Goal: Task Accomplishment & Management: Manage account settings

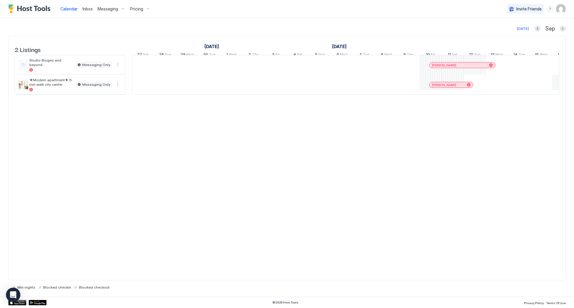
click at [112, 9] on span "Messaging" at bounding box center [108, 8] width 21 height 5
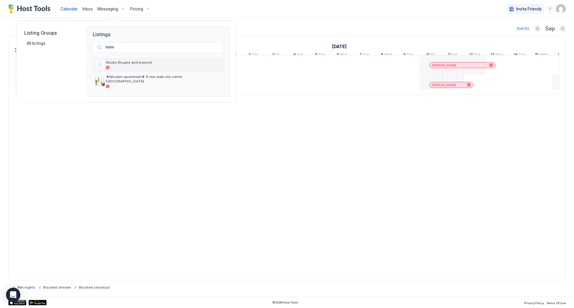
click at [137, 64] on span "Studio Bruges and beyond" at bounding box center [163, 62] width 115 height 4
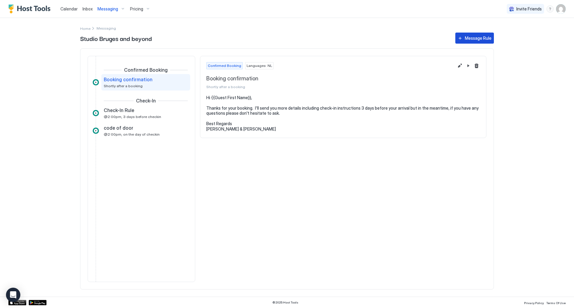
click at [474, 40] on div "Message Rule" at bounding box center [478, 38] width 27 height 6
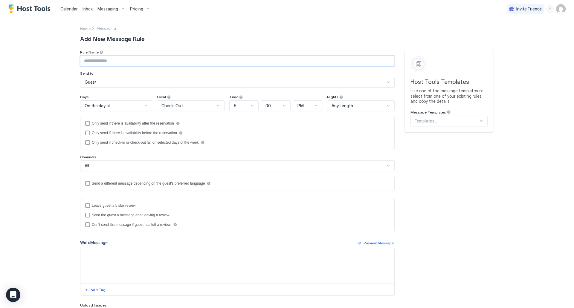
click at [130, 59] on input "Input Field" at bounding box center [237, 61] width 314 height 10
type input "**********"
click at [135, 108] on div "On the day of" at bounding box center [114, 105] width 58 height 5
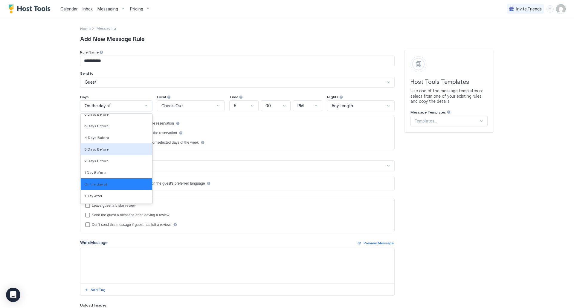
scroll to position [921, 0]
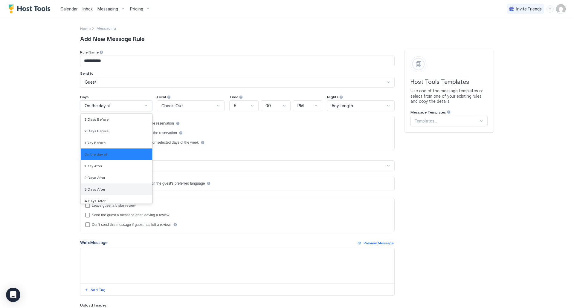
click at [109, 188] on div "3 Days After" at bounding box center [116, 189] width 64 height 4
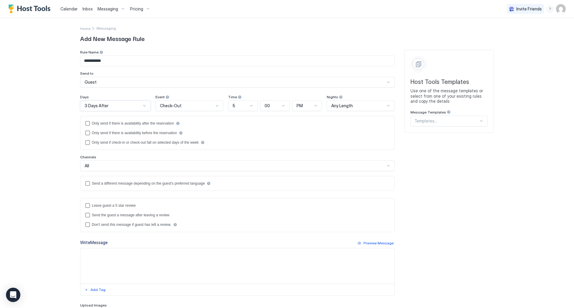
click at [200, 104] on div "Check-Out" at bounding box center [187, 105] width 54 height 5
click at [184, 132] on div "Check-Out" at bounding box center [190, 131] width 60 height 4
click at [249, 105] on div at bounding box center [251, 105] width 5 height 5
click at [235, 173] on div "10" at bounding box center [243, 174] width 22 height 4
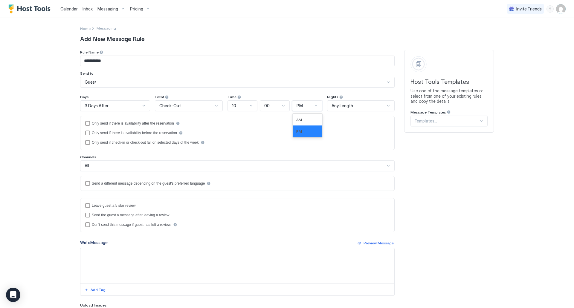
click at [307, 106] on div "PM" at bounding box center [305, 105] width 16 height 5
click at [303, 120] on div "AM" at bounding box center [307, 120] width 22 height 4
click at [86, 205] on div "reviewEnabled" at bounding box center [87, 205] width 5 height 5
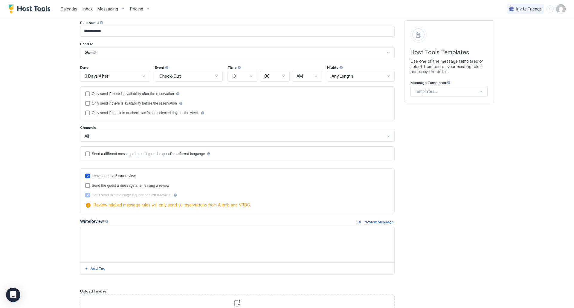
scroll to position [30, 0]
click at [129, 237] on textarea "Input Field" at bounding box center [237, 244] width 314 height 35
paste textarea "**********"
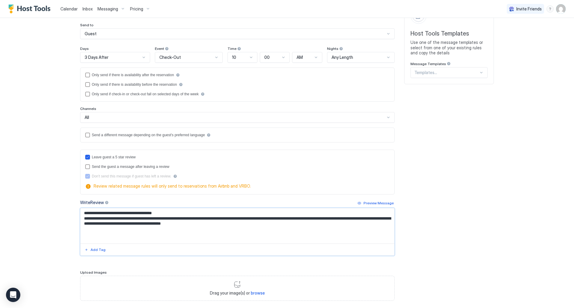
scroll to position [82, 0]
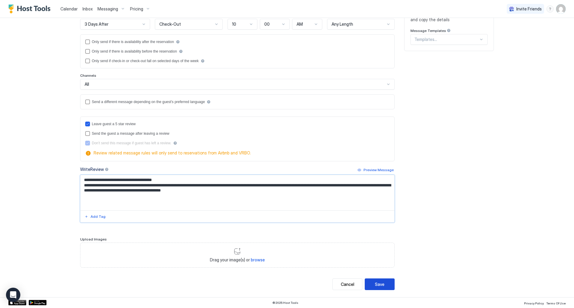
type textarea "**********"
click at [381, 282] on div "Save" at bounding box center [380, 284] width 10 height 6
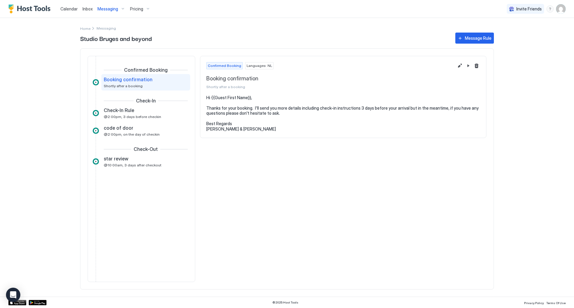
click at [116, 11] on span "Messaging" at bounding box center [108, 8] width 21 height 5
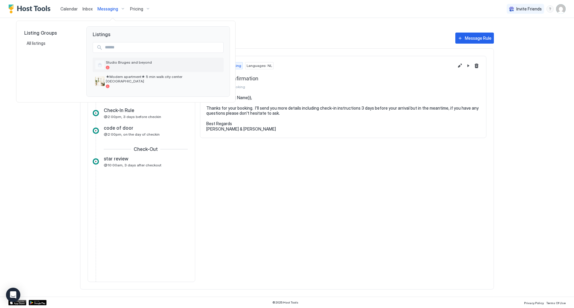
click at [128, 65] on span "Studio Bruges and beyond" at bounding box center [163, 62] width 115 height 4
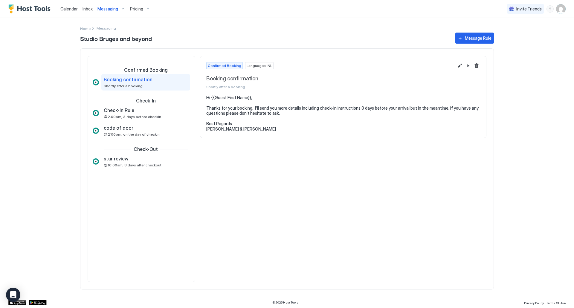
click at [92, 10] on span "Inbox" at bounding box center [88, 8] width 10 height 5
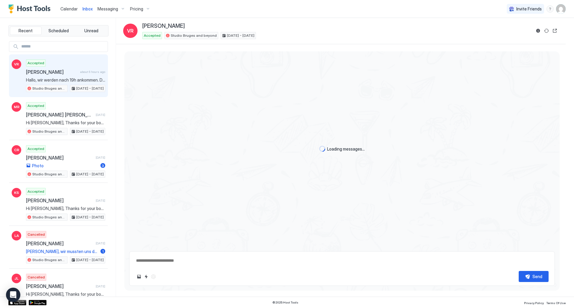
scroll to position [182, 0]
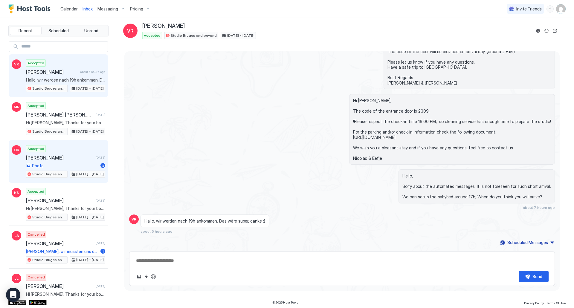
click at [63, 156] on span "[PERSON_NAME]" at bounding box center [59, 158] width 67 height 6
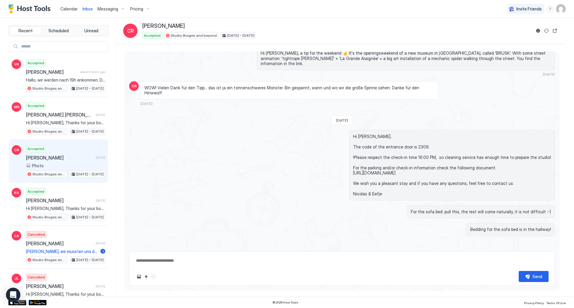
scroll to position [1372, 0]
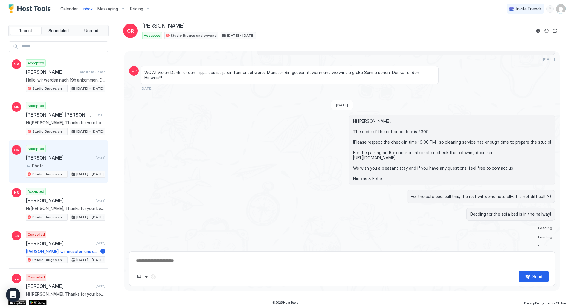
click at [543, 261] on div "Scheduled Messages" at bounding box center [528, 264] width 41 height 6
type textarea "*"
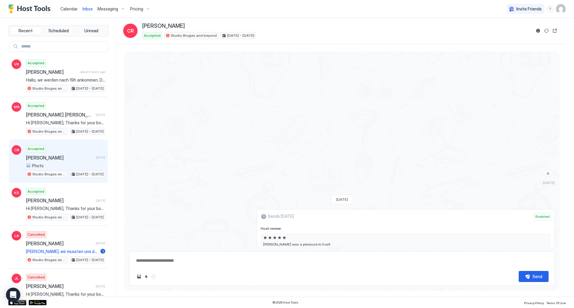
scroll to position [1947, 0]
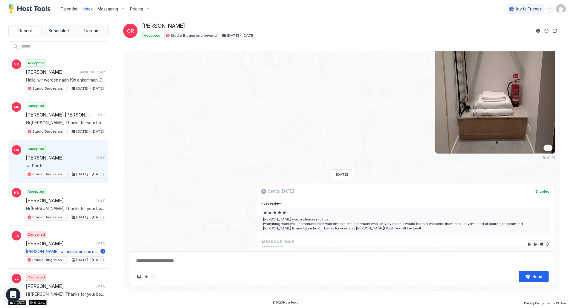
click at [107, 9] on span "Messaging" at bounding box center [108, 8] width 21 height 5
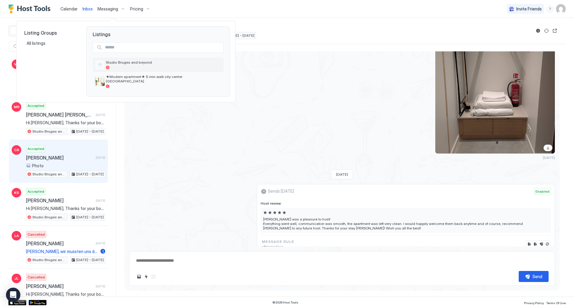
click at [150, 65] on div "Studio Bruges and beyond" at bounding box center [163, 64] width 115 height 9
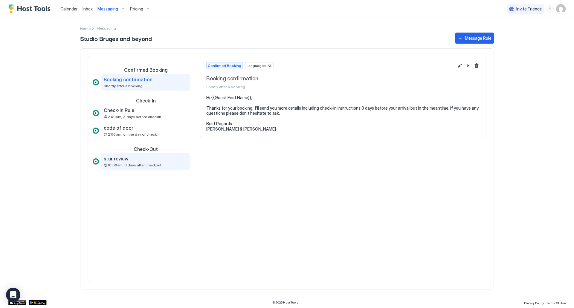
click at [150, 162] on div "star review @10:00am, 3 days after checkout" at bounding box center [142, 162] width 76 height 12
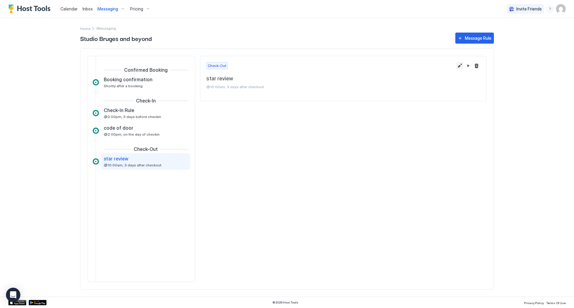
click at [459, 66] on button "Edit message rule" at bounding box center [459, 65] width 7 height 7
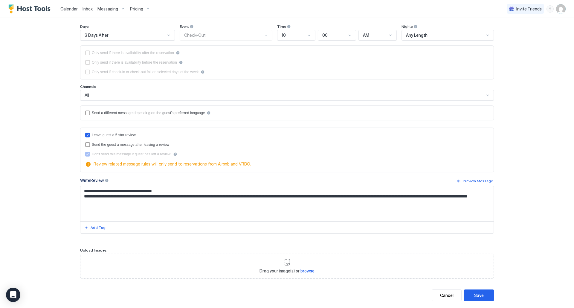
scroll to position [82, 0]
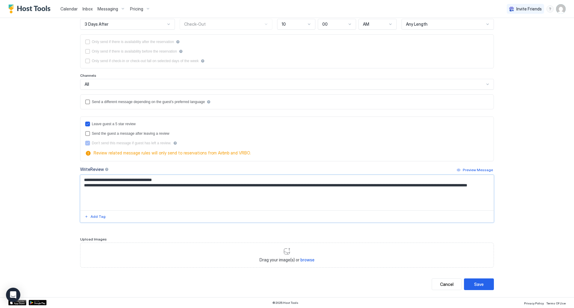
click at [188, 186] on textarea "**********" at bounding box center [286, 192] width 413 height 35
type textarea "**********"
click at [488, 288] on button "Save" at bounding box center [479, 285] width 30 height 12
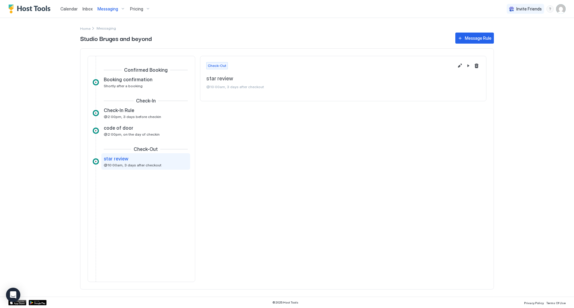
click at [88, 11] on span "Inbox" at bounding box center [88, 8] width 10 height 5
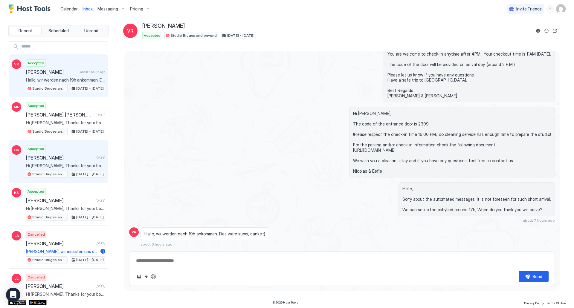
scroll to position [182, 0]
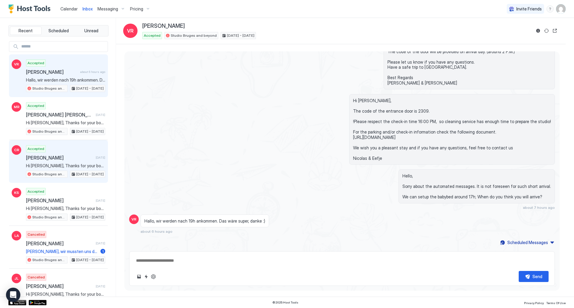
click at [62, 160] on span "[PERSON_NAME]" at bounding box center [59, 158] width 67 height 6
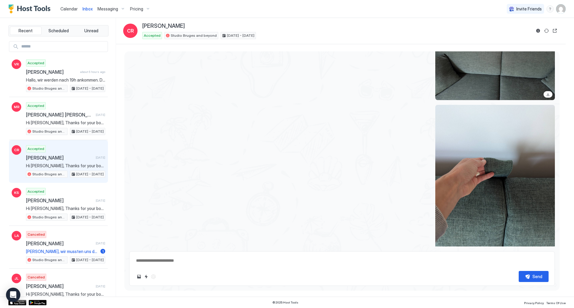
scroll to position [1852, 0]
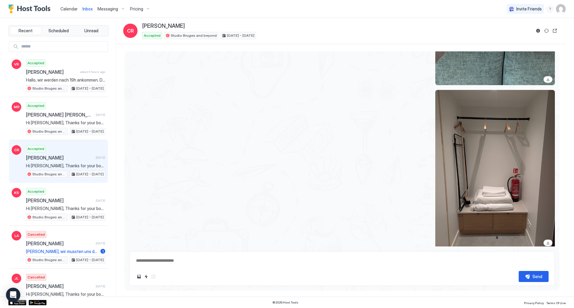
click at [548, 260] on button "Scheduled Messages" at bounding box center [527, 264] width 56 height 8
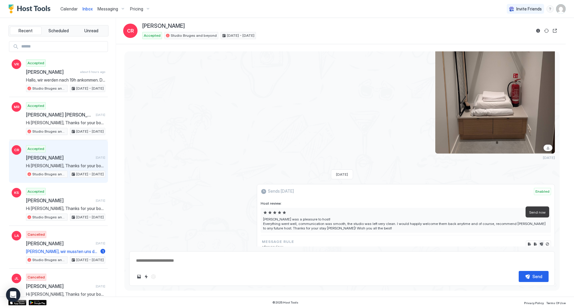
click at [539, 241] on button "Send now" at bounding box center [542, 244] width 6 height 6
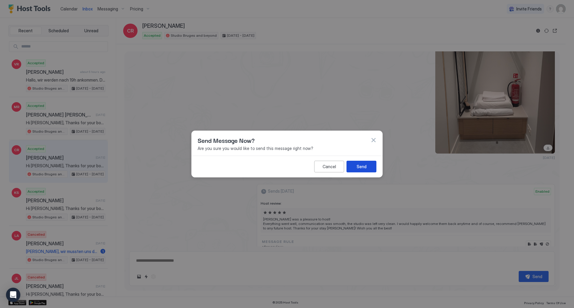
click at [365, 164] on div "Send" at bounding box center [362, 167] width 10 height 6
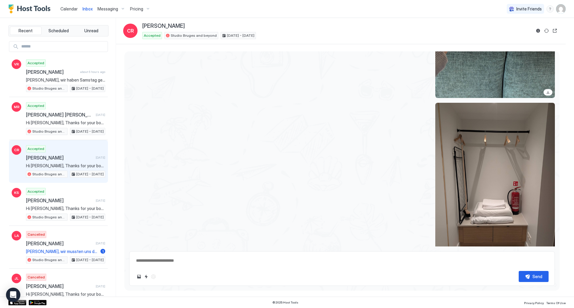
type textarea "*"
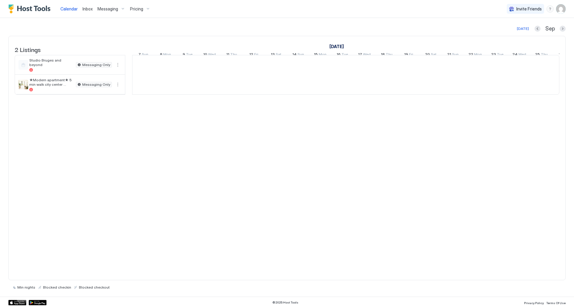
scroll to position [0, 332]
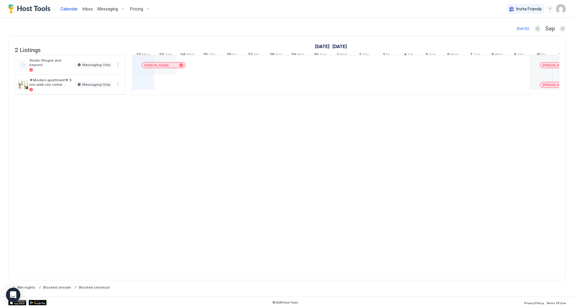
click at [109, 8] on span "Messaging" at bounding box center [108, 8] width 21 height 5
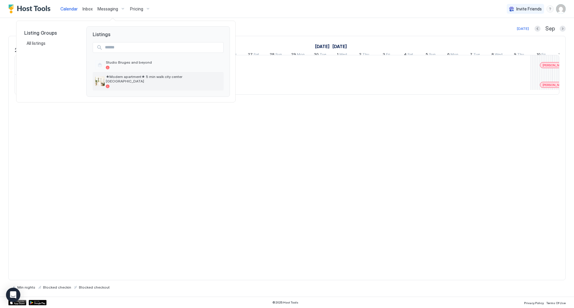
click at [133, 77] on span "★Modern apartment★ 5 min walk city center [GEOGRAPHIC_DATA]" at bounding box center [163, 78] width 115 height 9
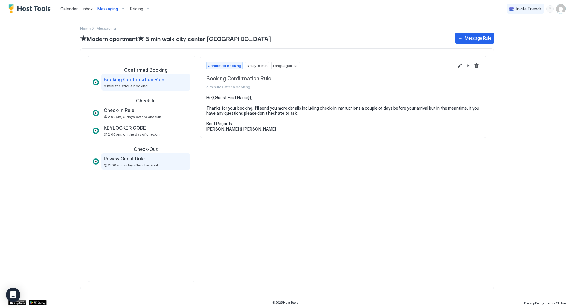
click at [145, 159] on div "Review Guest Rule" at bounding box center [142, 159] width 76 height 6
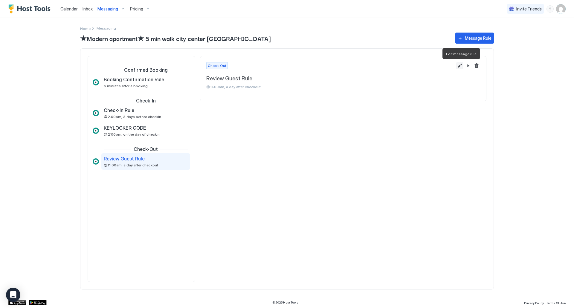
click at [457, 66] on button "Edit message rule" at bounding box center [459, 65] width 7 height 7
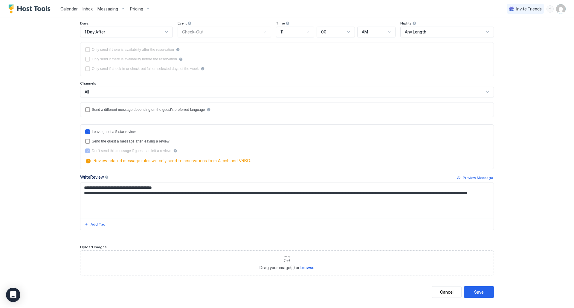
scroll to position [82, 0]
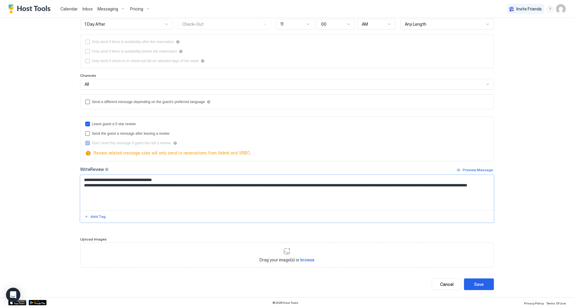
drag, startPoint x: 144, startPoint y: 190, endPoint x: 76, endPoint y: 176, distance: 69.3
click at [76, 176] on div "**********" at bounding box center [287, 116] width 431 height 361
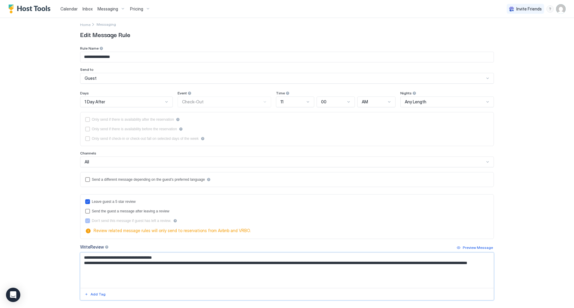
scroll to position [0, 0]
